Goal: Transaction & Acquisition: Download file/media

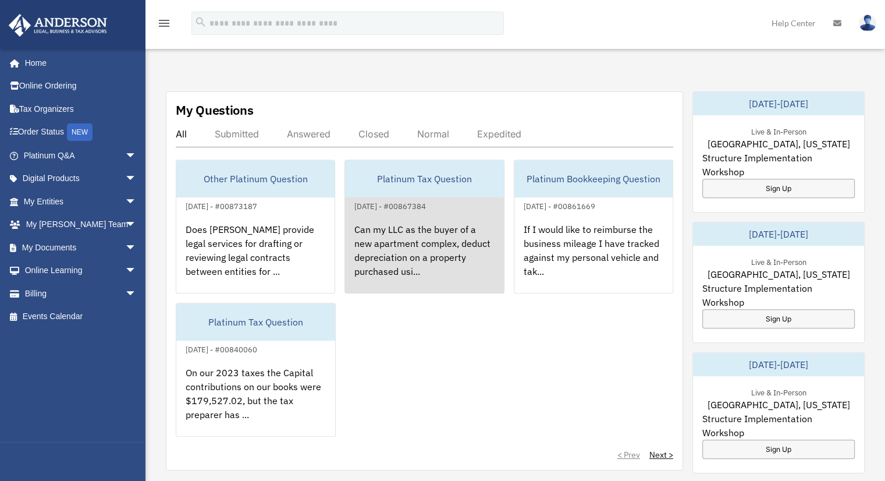
scroll to position [407, 0]
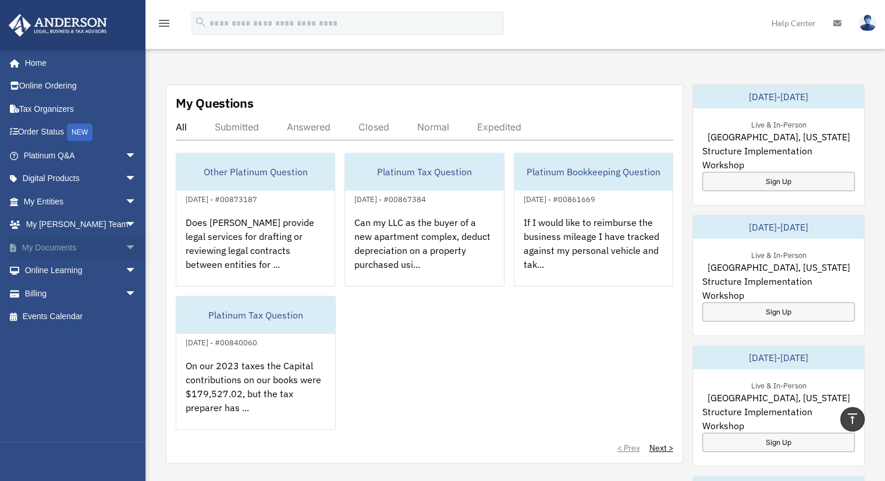
click at [56, 240] on link "My Documents arrow_drop_down" at bounding box center [81, 247] width 146 height 23
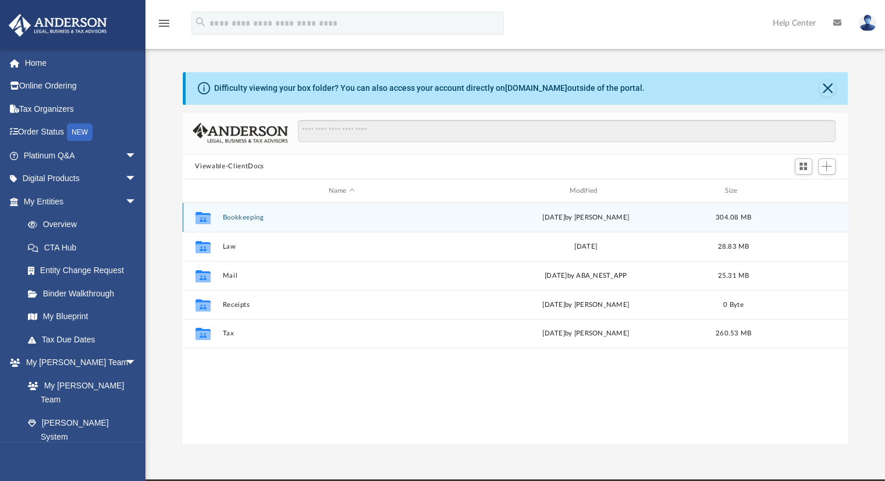
scroll to position [255, 656]
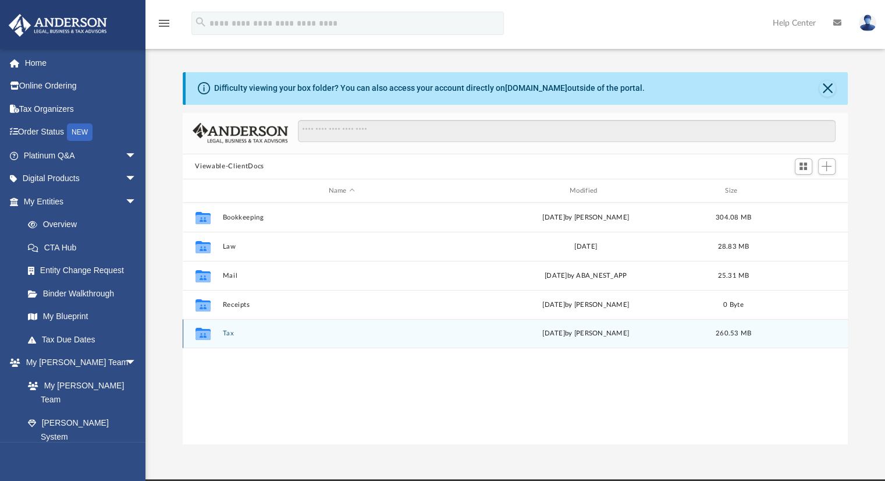
click at [229, 334] on button "Tax" at bounding box center [341, 334] width 239 height 8
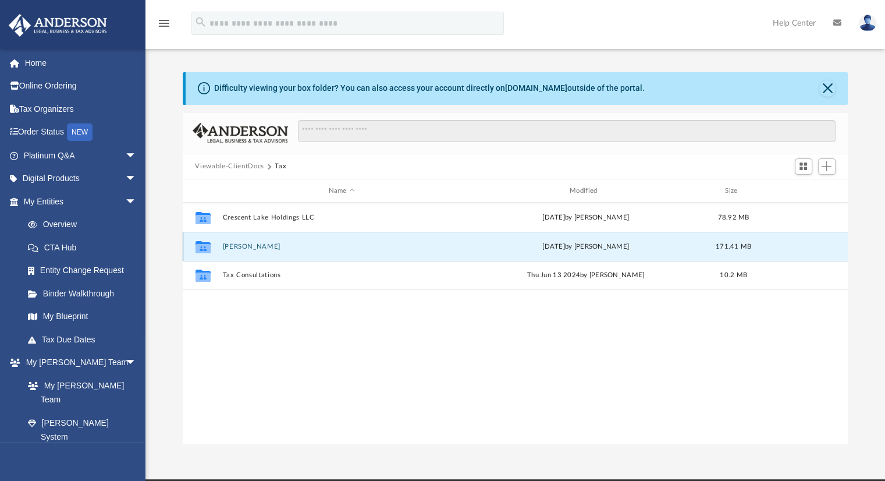
click at [251, 244] on button "[PERSON_NAME]" at bounding box center [341, 247] width 239 height 8
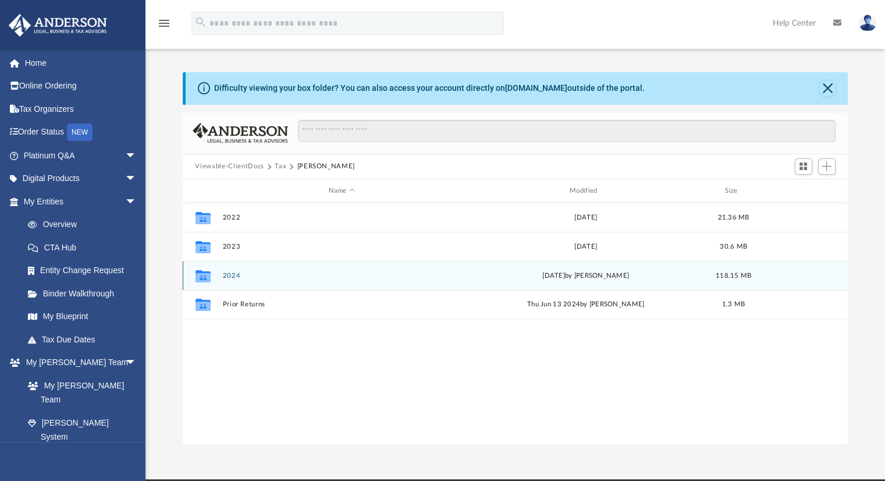
click at [238, 276] on button "2024" at bounding box center [341, 276] width 239 height 8
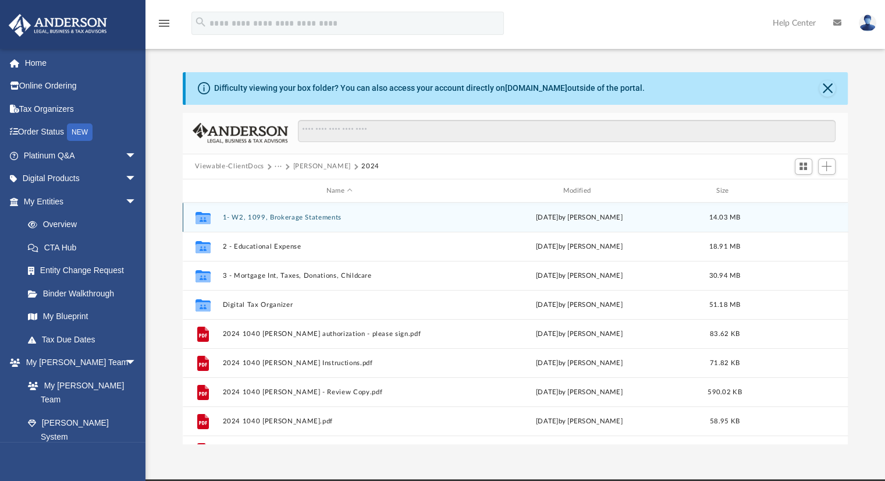
scroll to position [49, 0]
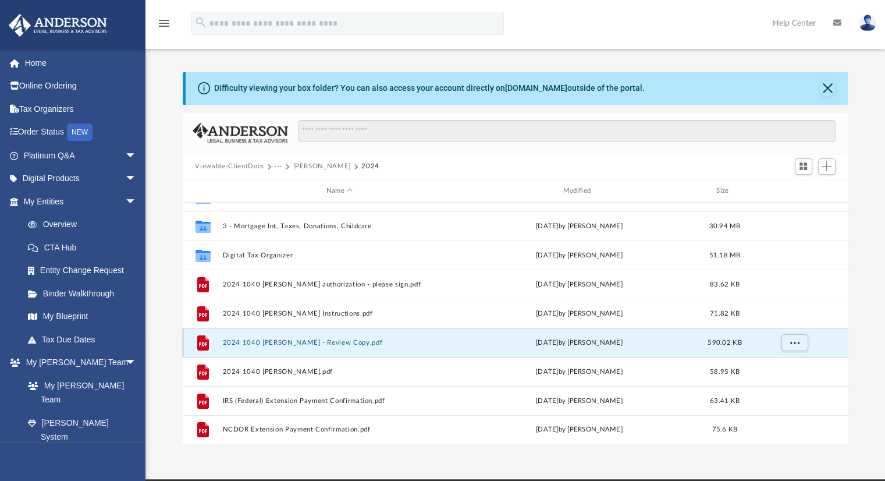
click at [351, 341] on button "2024 1040 [PERSON_NAME] - Review Copy.pdf" at bounding box center [339, 343] width 235 height 8
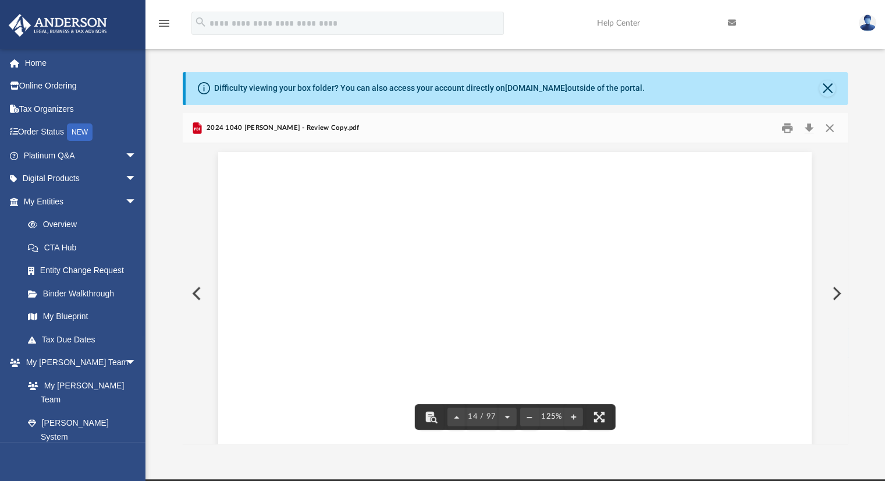
scroll to position [10038, 0]
click at [808, 127] on button "Download" at bounding box center [809, 128] width 21 height 18
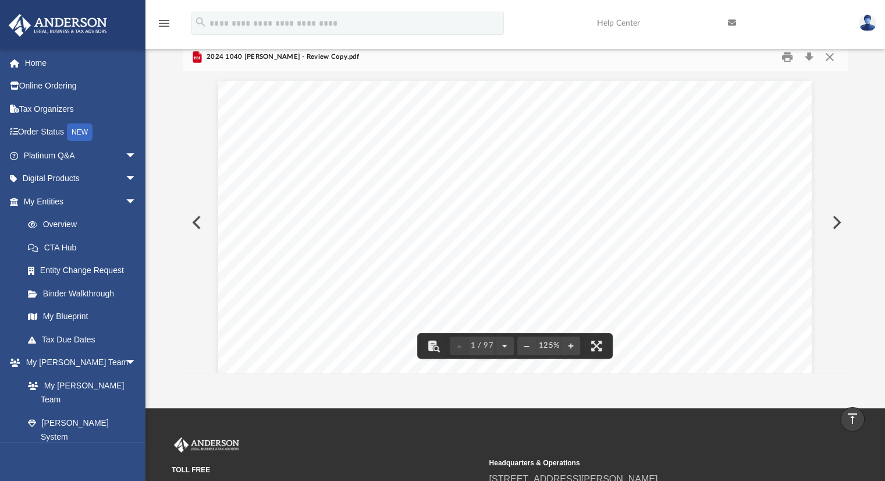
scroll to position [0, 0]
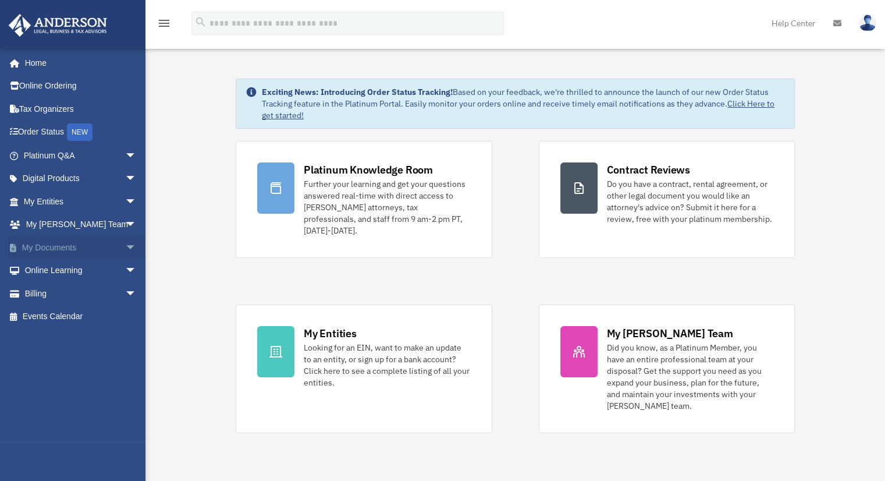
click at [125, 247] on span "arrow_drop_down" at bounding box center [136, 248] width 23 height 24
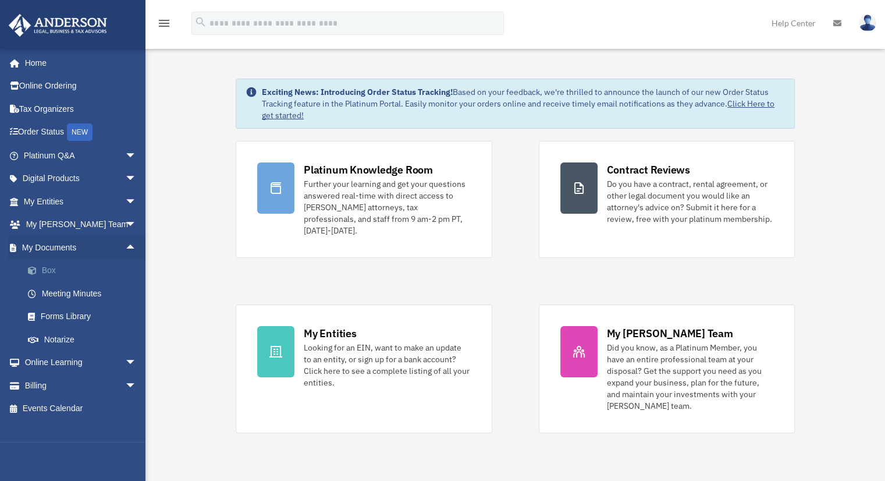
click at [84, 275] on link "Box" at bounding box center [85, 270] width 138 height 23
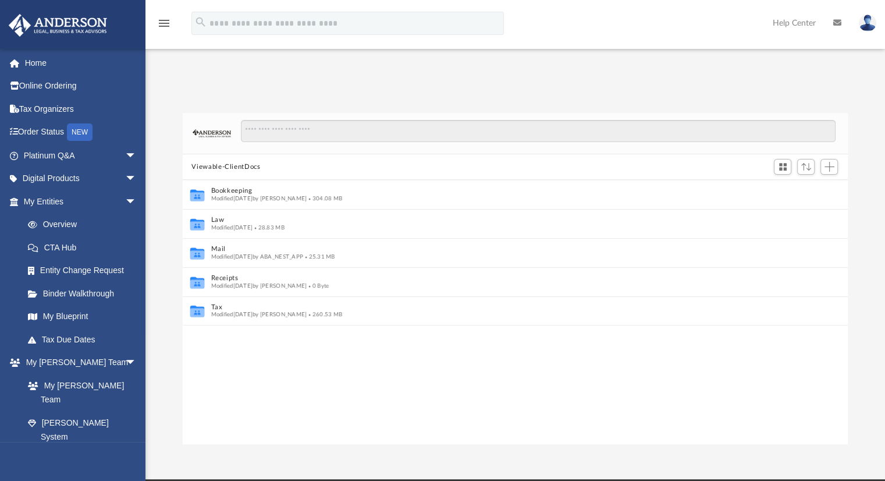
scroll to position [9, 9]
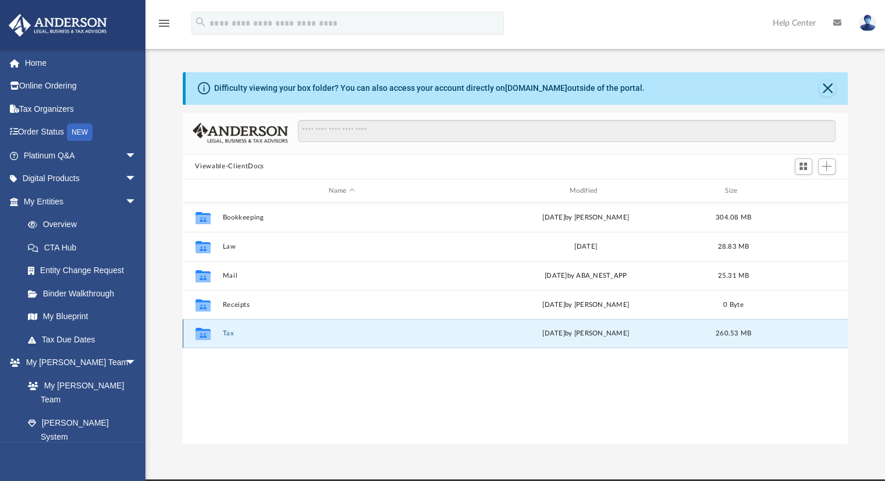
click at [225, 330] on button "Tax" at bounding box center [341, 334] width 239 height 8
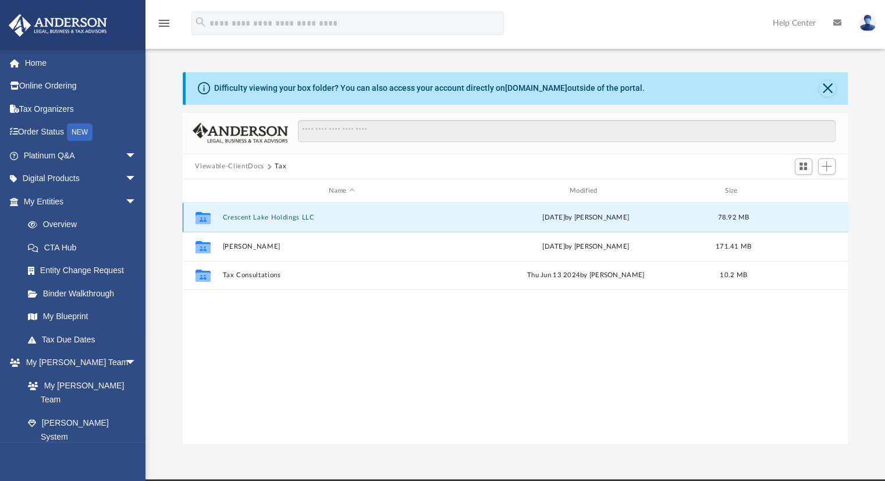
click at [293, 215] on button "Crescent Lake Holdings LLC" at bounding box center [341, 218] width 239 height 8
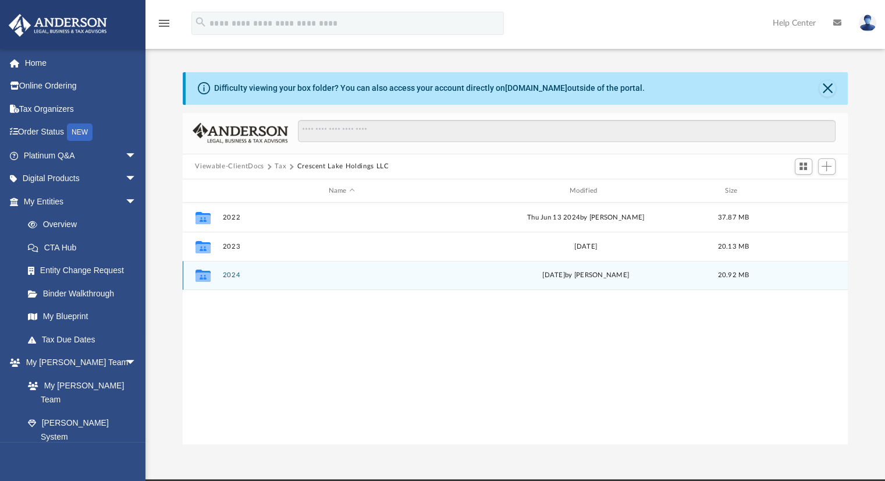
click at [242, 280] on div "Collaborated Folder 2024 Thu Jun 26 2025 by Jasmine Splunge 20.92 MB" at bounding box center [516, 275] width 666 height 29
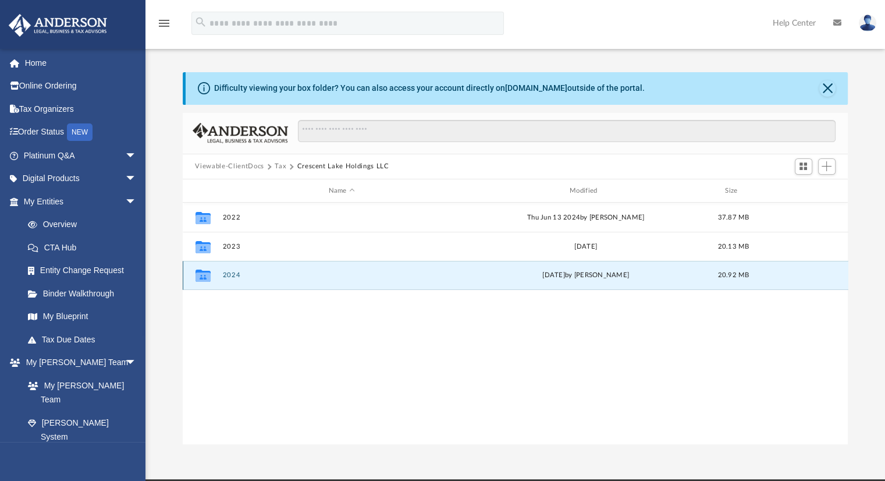
click at [228, 274] on button "2024" at bounding box center [341, 276] width 239 height 8
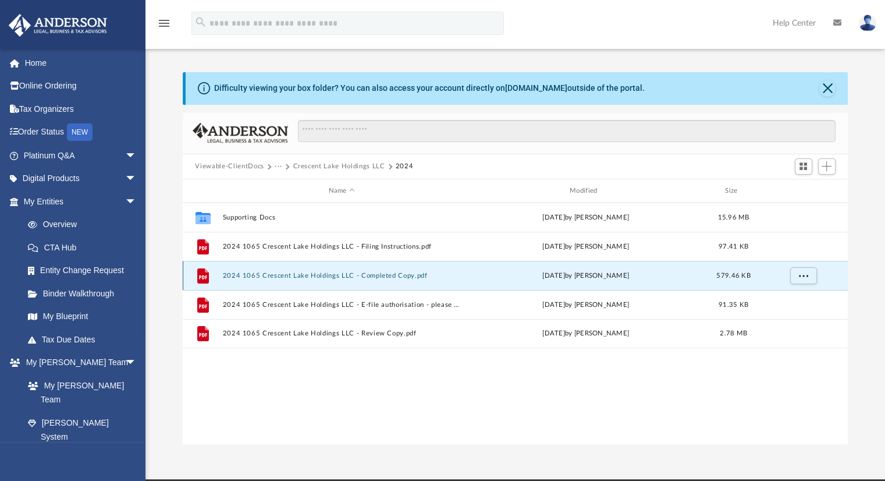
click at [276, 276] on button "2024 1065 Crescent Lake Holdings LLC - Completed Copy.pdf" at bounding box center [341, 276] width 239 height 8
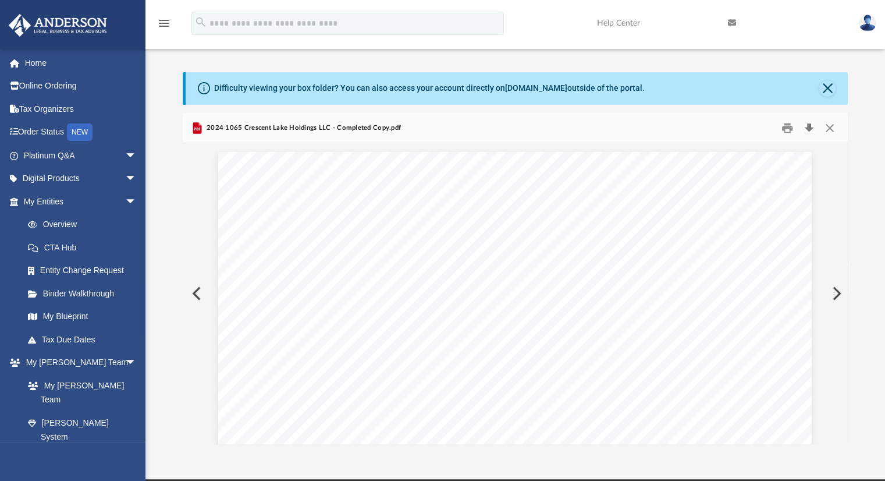
click at [812, 129] on button "Download" at bounding box center [809, 128] width 21 height 18
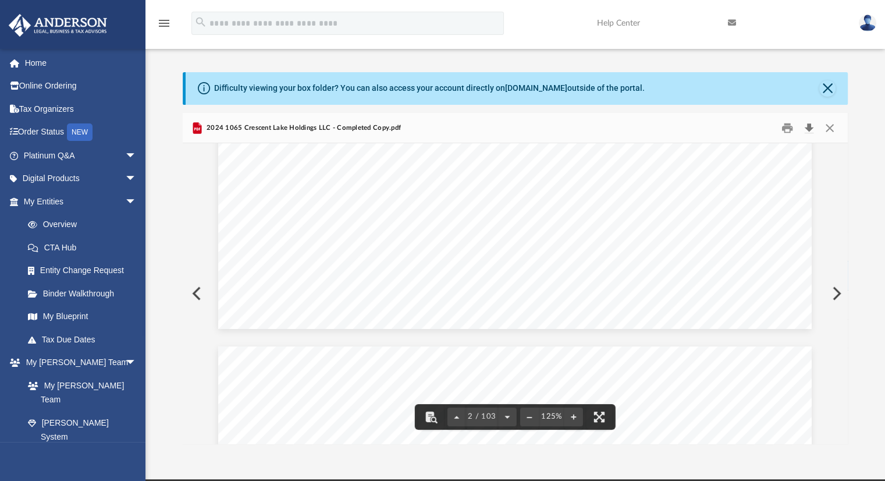
scroll to position [1164, 0]
